Goal: Information Seeking & Learning: Ask a question

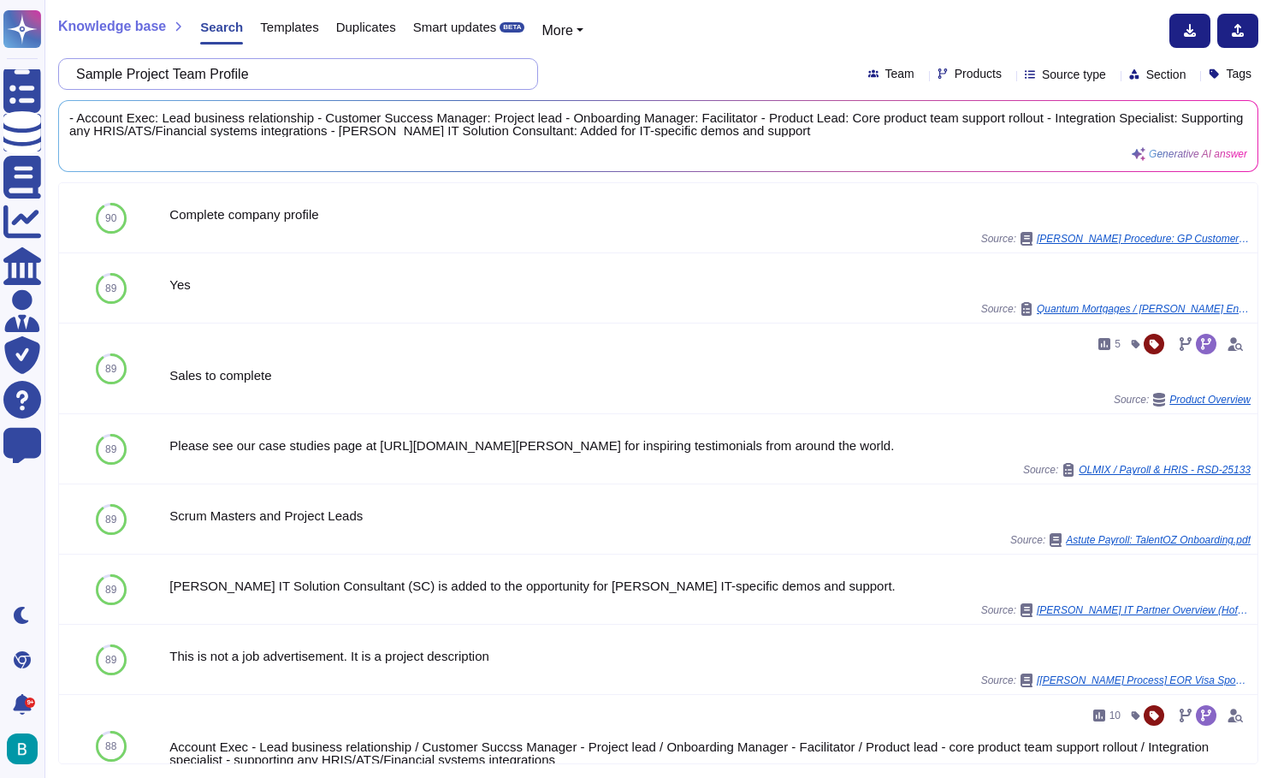
click at [195, 71] on input "Sample Project Team Profile" at bounding box center [294, 74] width 453 height 30
drag, startPoint x: 0, startPoint y: 0, endPoint x: 195, endPoint y: 71, distance: 207.6
click at [195, 71] on input "Sample Project Team Profile" at bounding box center [294, 74] width 453 height 30
paste input "For how long is [PERSON_NAME] storing security backups of clients database?"
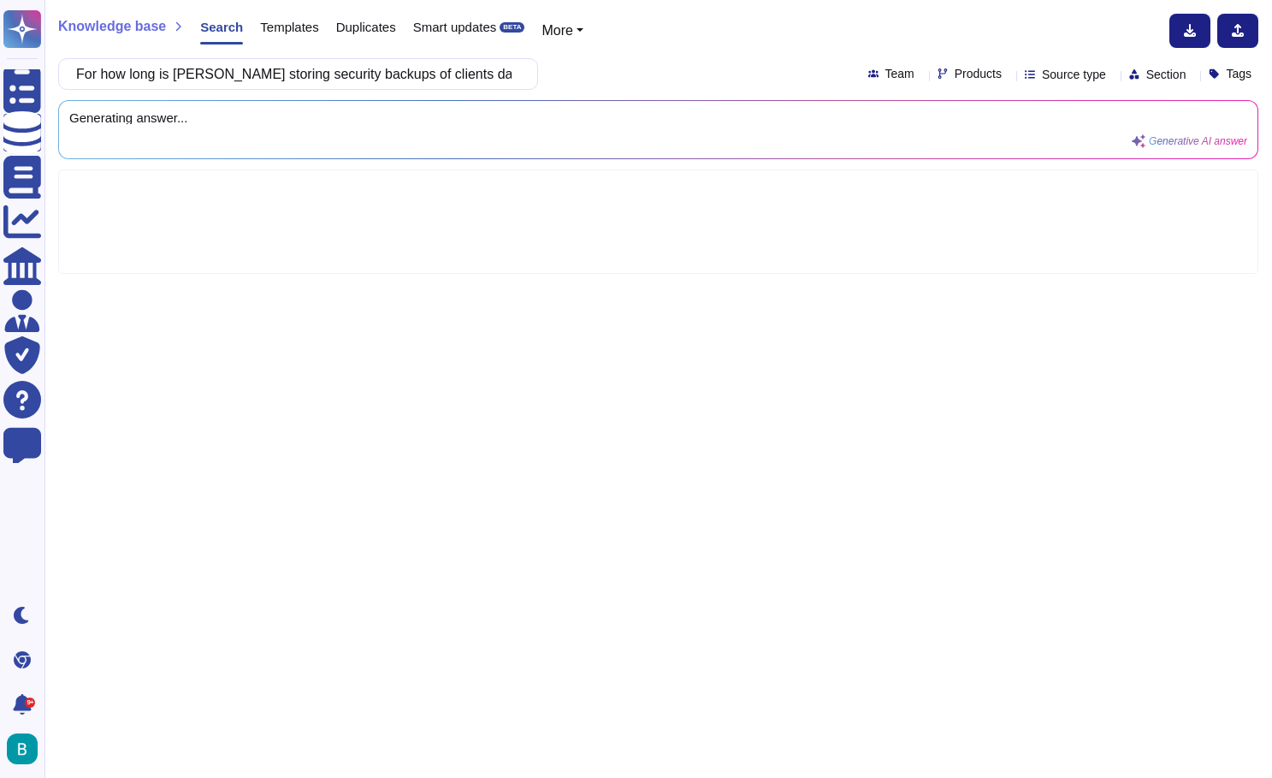
click at [698, 60] on div "For how long is [PERSON_NAME] storing security backups of clients database? Tea…" at bounding box center [658, 74] width 1200 height 32
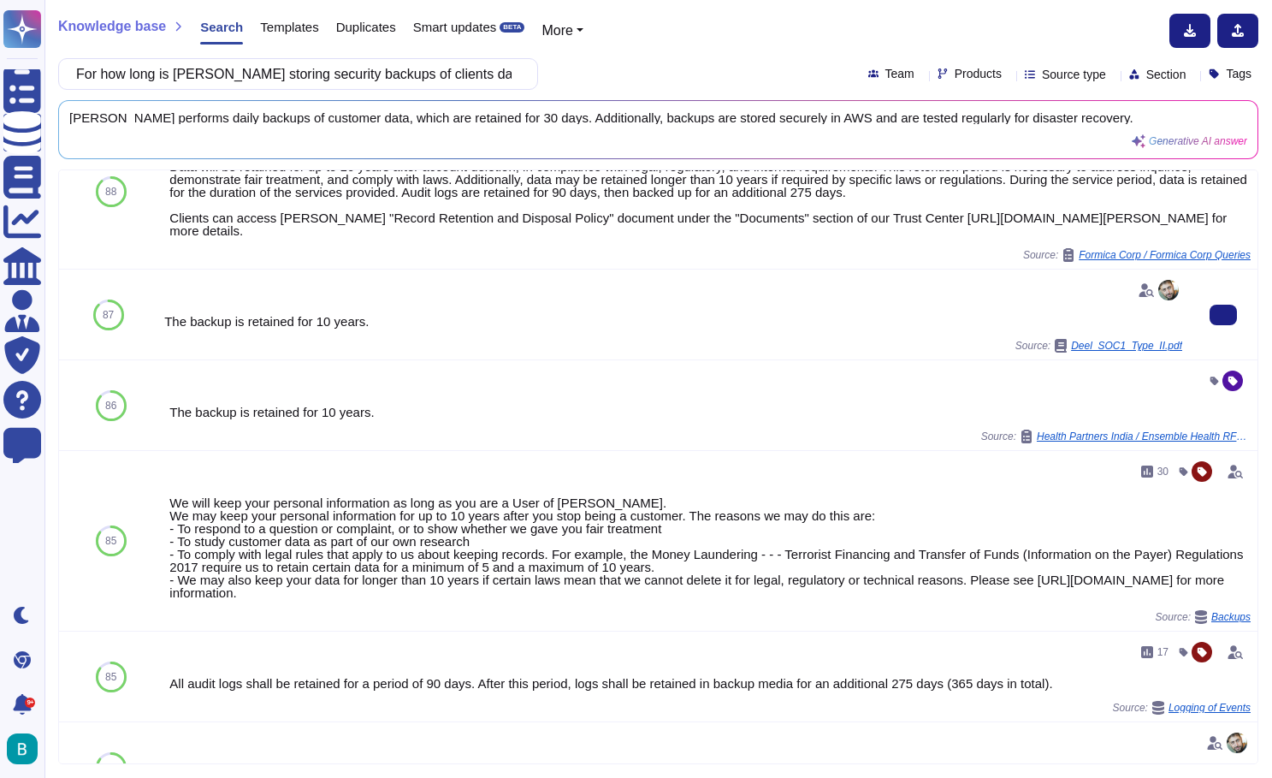
scroll to position [273, 0]
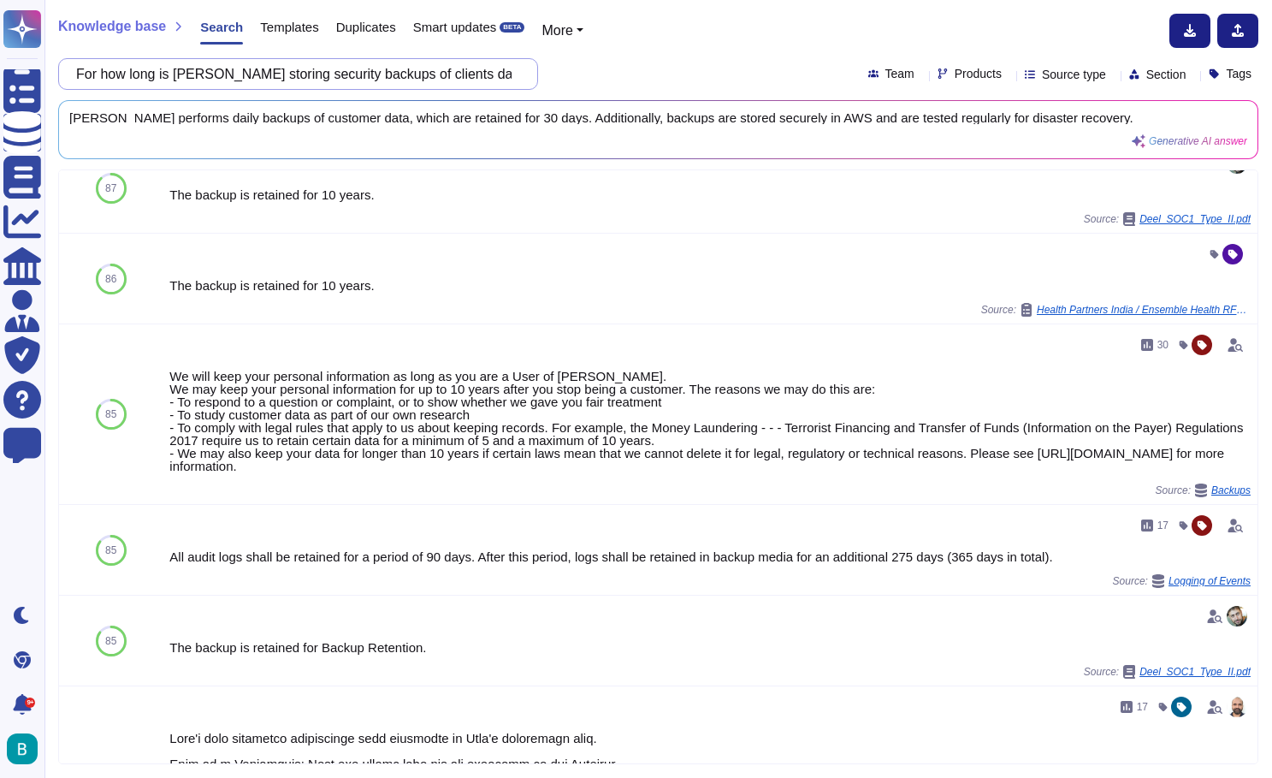
click at [493, 64] on input "For how long is [PERSON_NAME] storing security backups of clients database?" at bounding box center [294, 74] width 453 height 30
paste input "backup storage cadences and for how long Deels stores these backups"
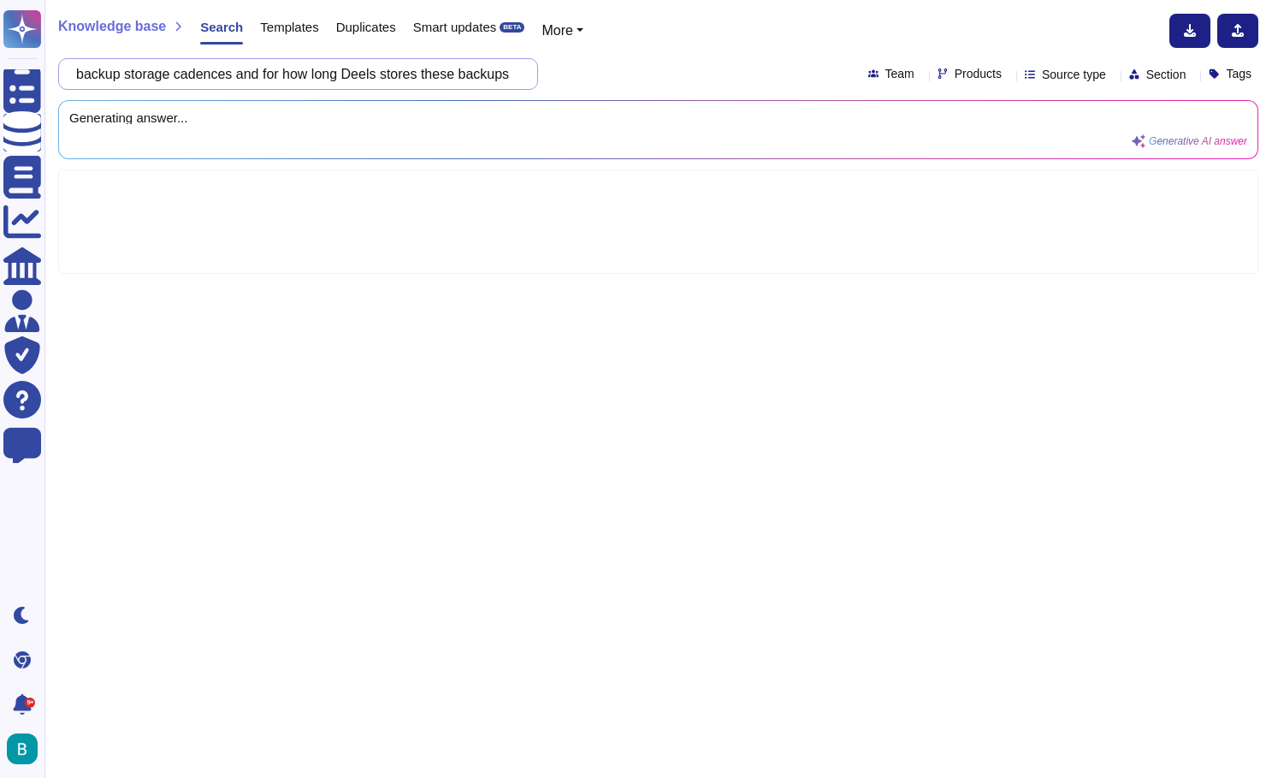
scroll to position [0, 0]
click at [695, 53] on div "Knowledge base Search Templates Duplicates Smart updates BETA More backup stora…" at bounding box center [658, 389] width 1228 height 778
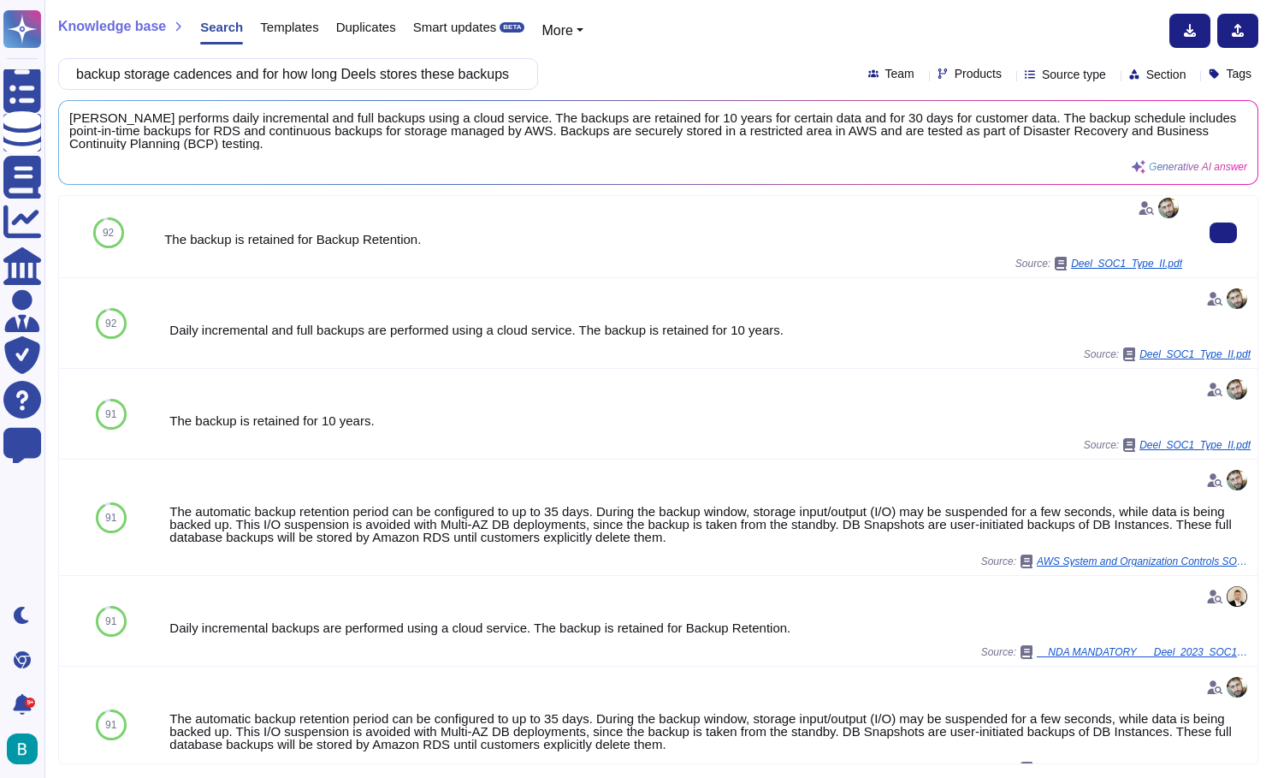
scroll to position [262, 0]
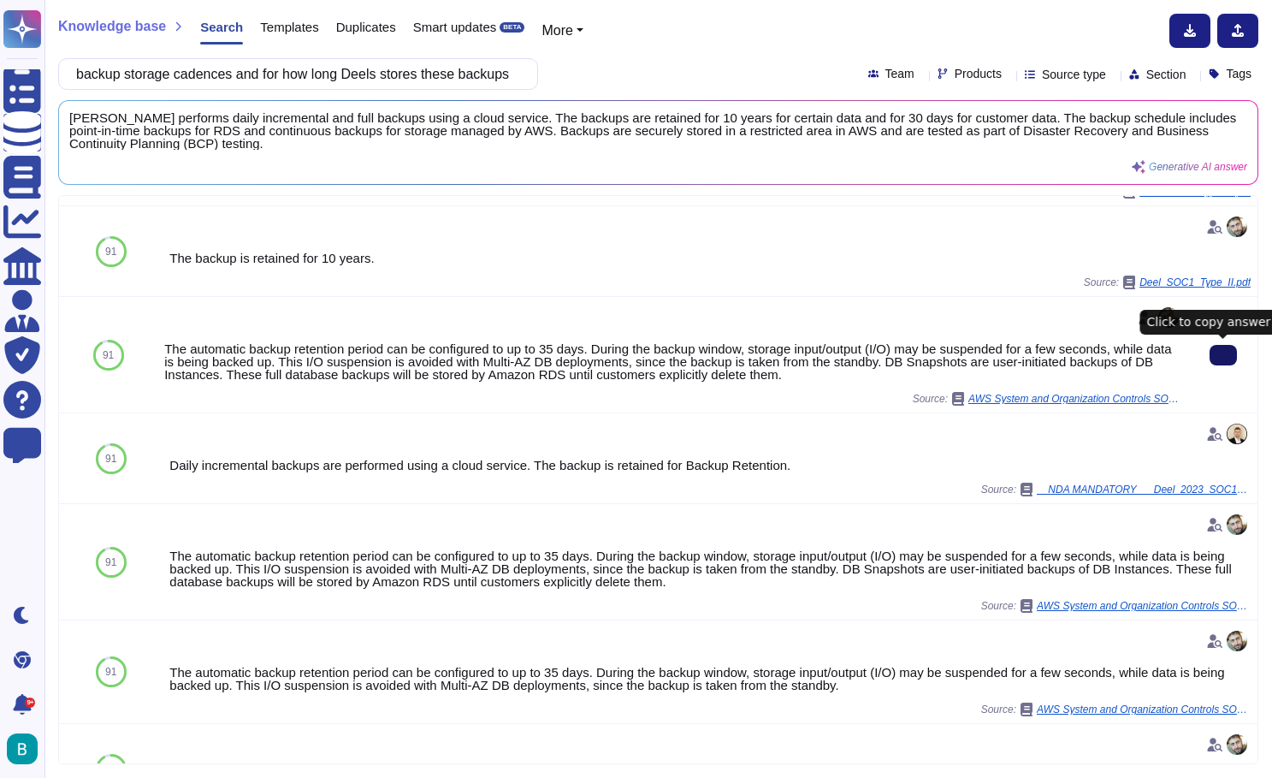
click at [1223, 355] on icon at bounding box center [1223, 355] width 0 height 0
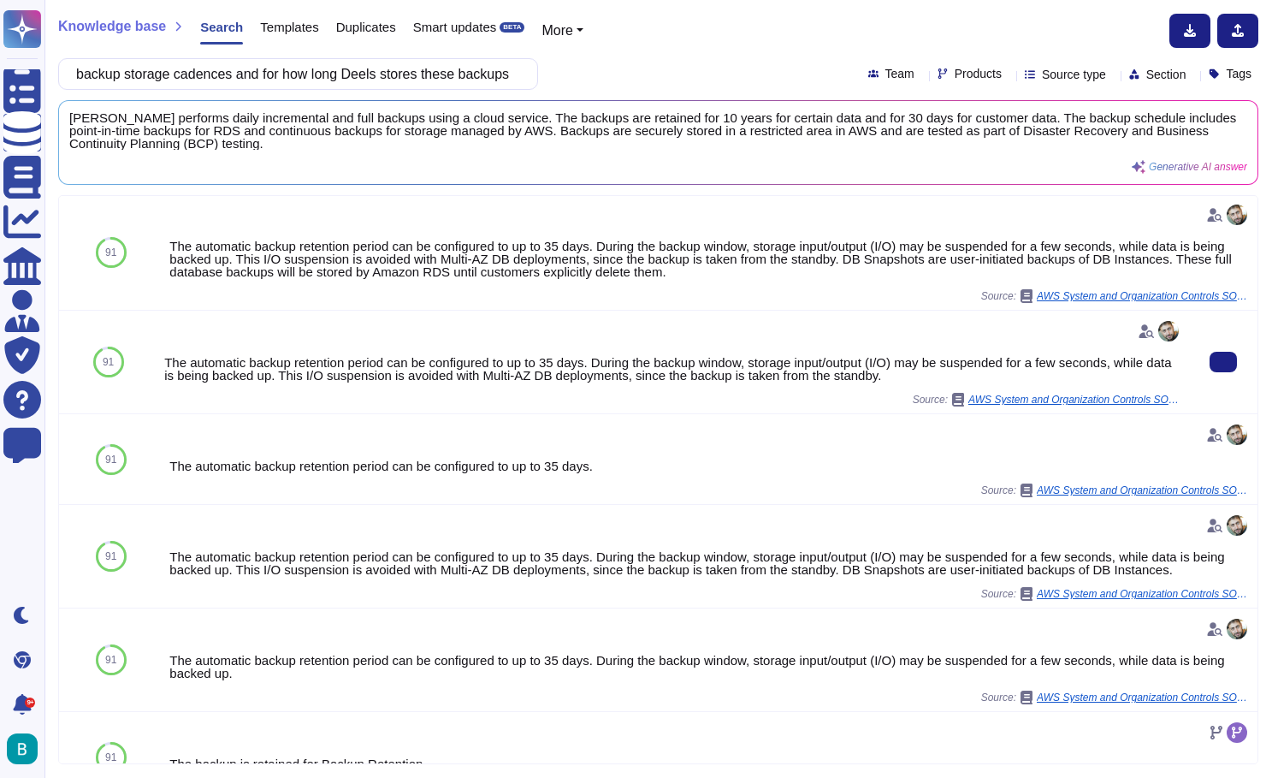
scroll to position [550, 0]
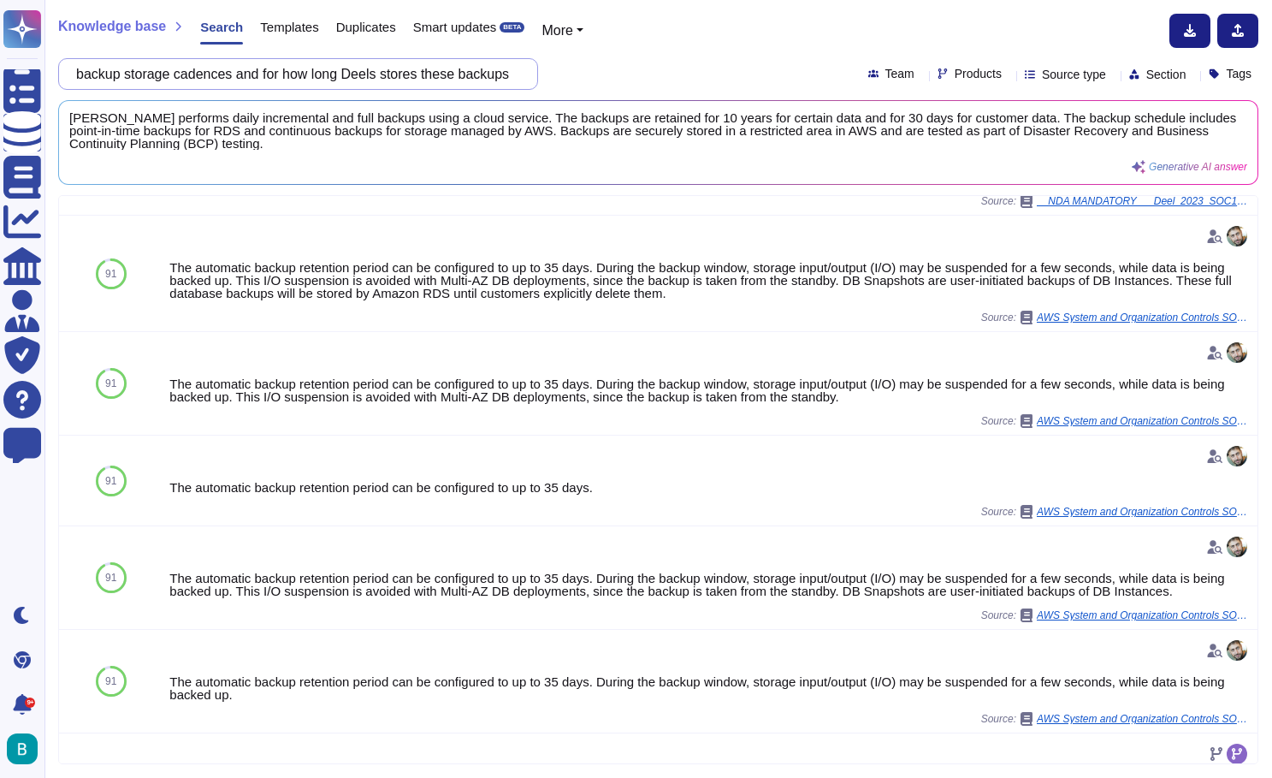
click at [406, 72] on input "backup storage cadences and for how long Deels stores these backups" at bounding box center [294, 74] width 453 height 30
paste input "Project management hours allocated:"
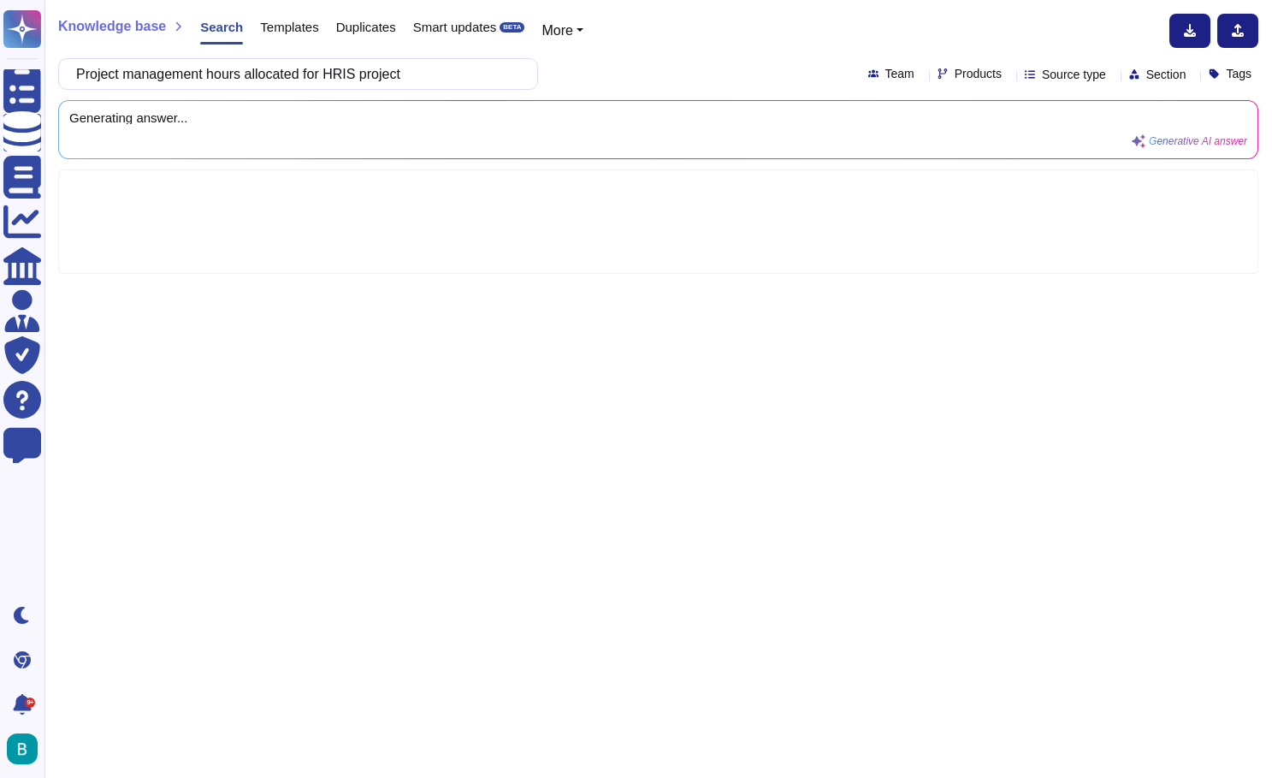
click at [601, 88] on div "Project management hours allocated for HRIS project Team Products Source type S…" at bounding box center [658, 74] width 1200 height 32
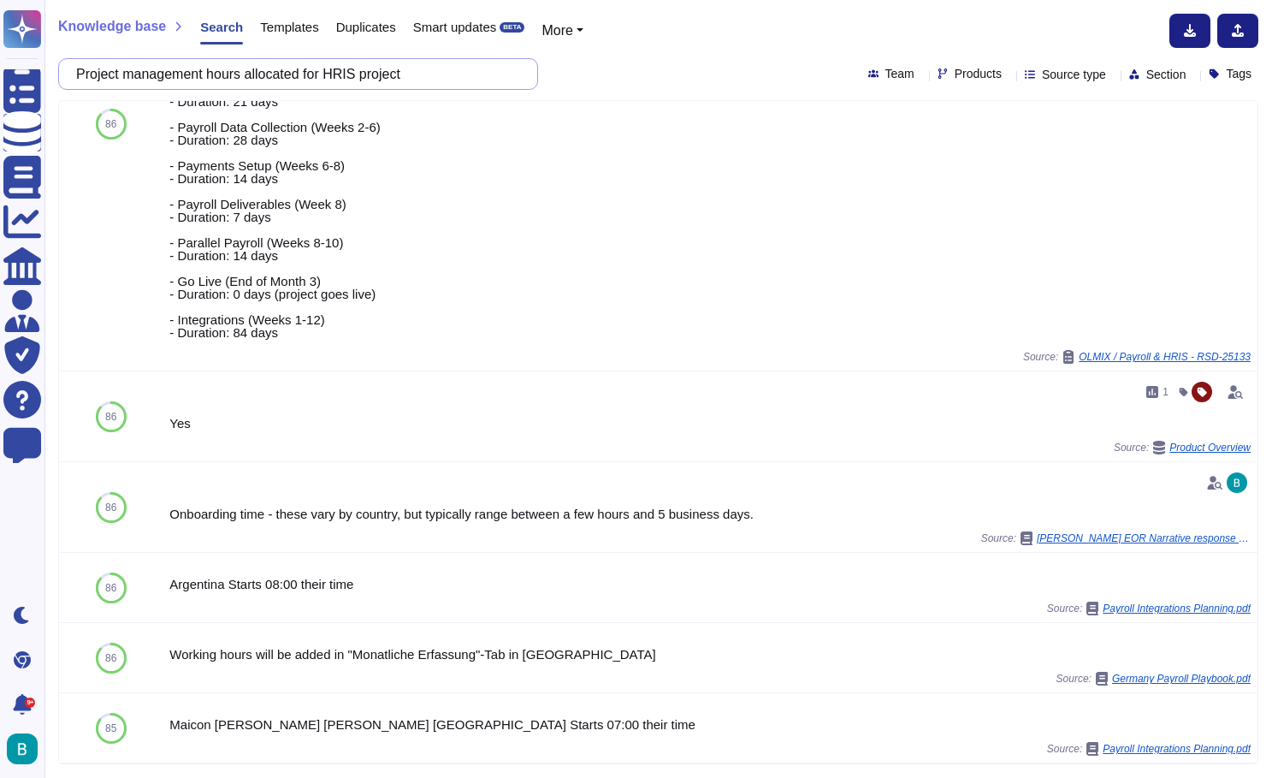
click at [94, 75] on input "Project management hours allocated for HRIS project" at bounding box center [294, 74] width 453 height 30
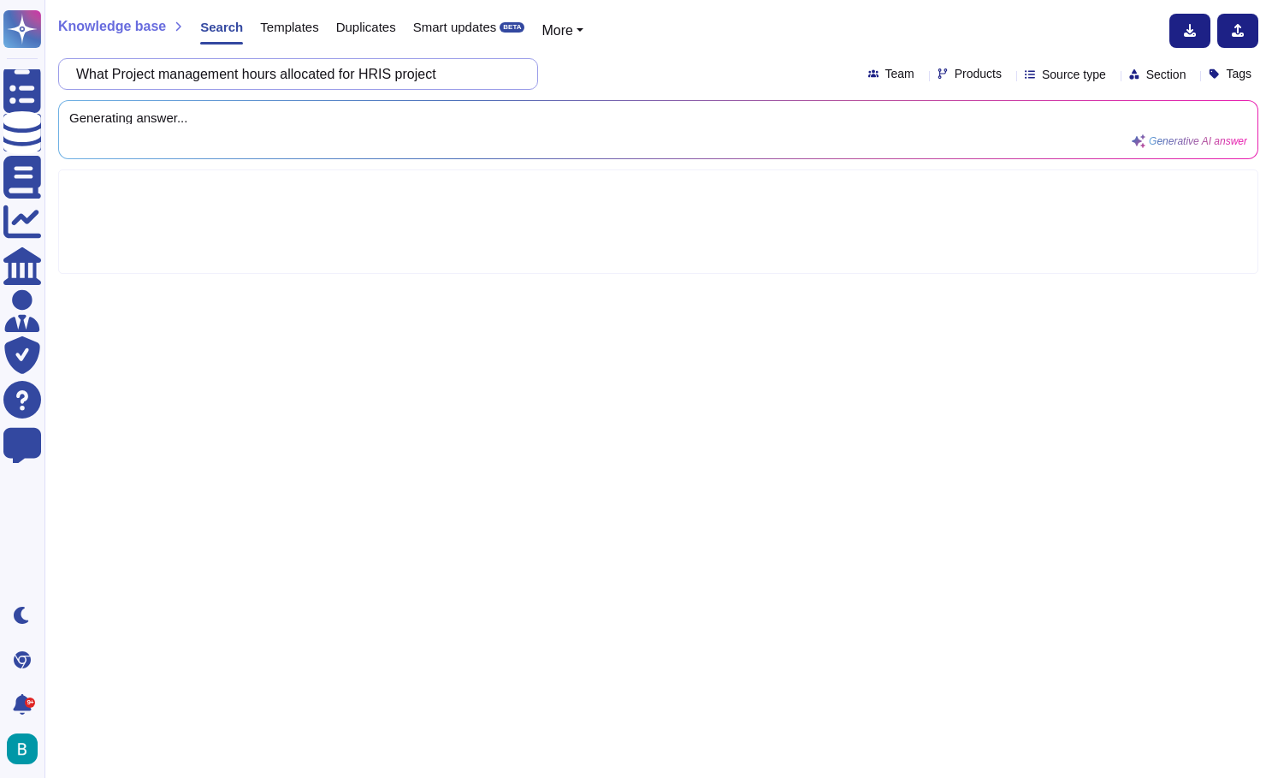
click at [300, 77] on input "What Project management hours allocated for HRIS project" at bounding box center [294, 74] width 453 height 30
click at [423, 75] on input "What Project management hours will be allocated for HRIS project" at bounding box center [294, 74] width 453 height 30
click at [130, 70] on input "What Project management hours will be allocated for an HRIS project" at bounding box center [294, 74] width 453 height 30
click at [235, 77] on input "What [PERSON_NAME] Project management hours will be allocated for an HRIS proje…" at bounding box center [294, 74] width 453 height 30
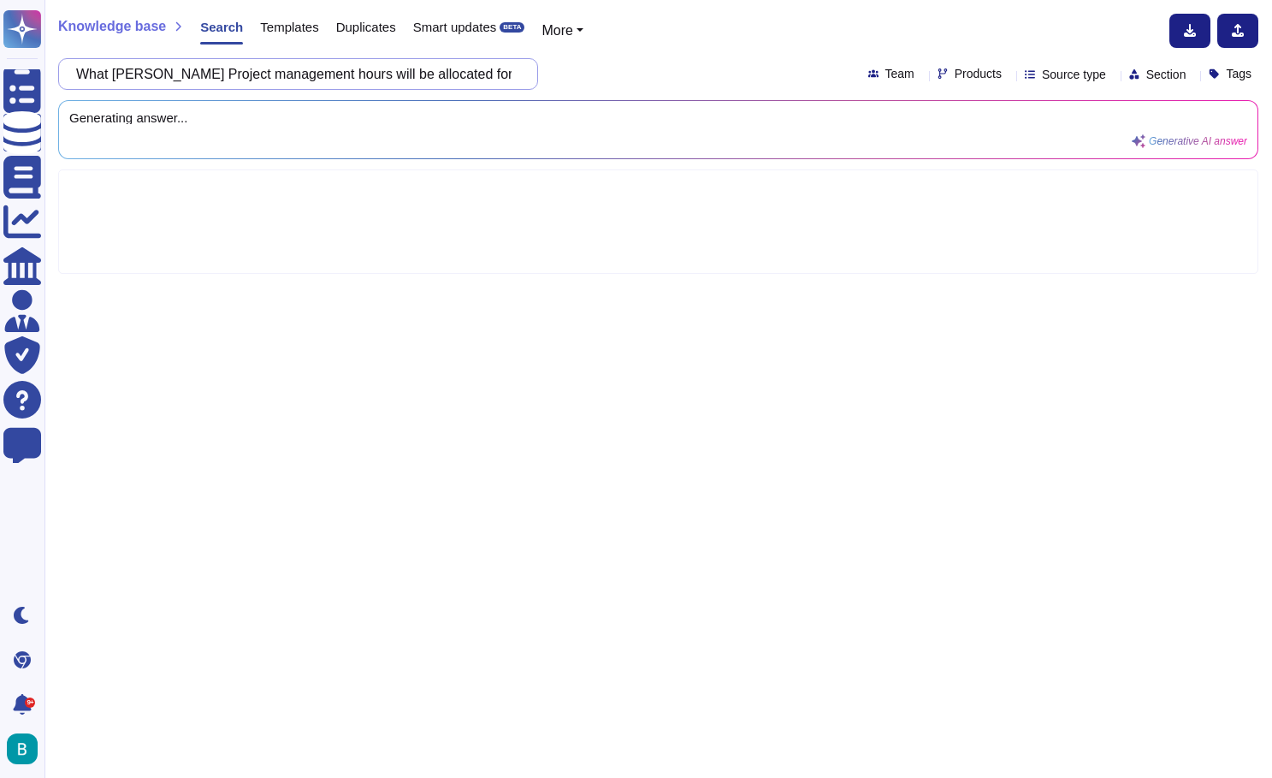
click at [235, 77] on input "What [PERSON_NAME] Project management hours will be allocated for an HRIS proje…" at bounding box center [294, 74] width 453 height 30
type input "What [PERSON_NAME] Project management hours will be allocated for an HRIS proje…"
click at [624, 61] on div "What [PERSON_NAME] Project management hours will be allocated for an HRIS proje…" at bounding box center [658, 74] width 1200 height 32
click at [760, 0] on div "Knowledge base Search Templates Duplicates Smart updates BETA More What [PERSON…" at bounding box center [658, 389] width 1228 height 778
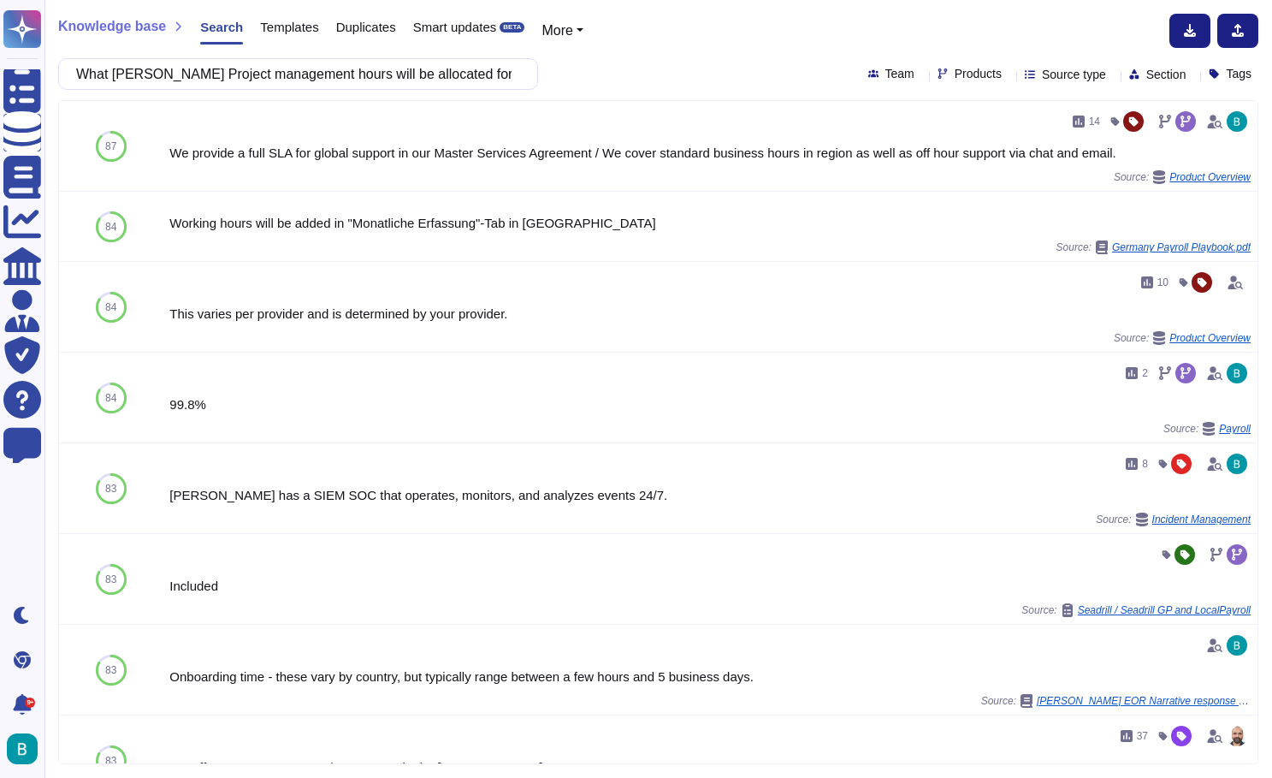
click at [683, 57] on div "Knowledge base Search Templates Duplicates Smart updates BETA More What [PERSON…" at bounding box center [658, 389] width 1228 height 778
click at [1223, 146] on icon at bounding box center [1223, 146] width 0 height 0
